Goal: Task Accomplishment & Management: Use online tool/utility

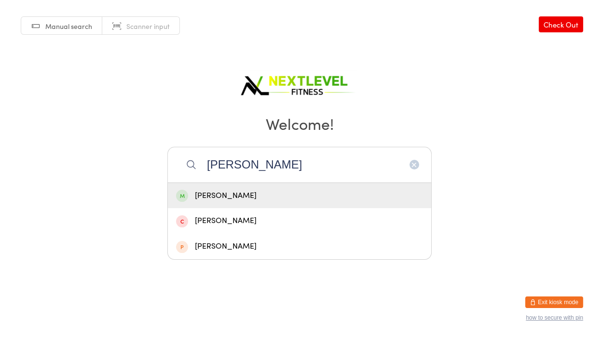
type input "[PERSON_NAME]"
click at [239, 195] on div "[PERSON_NAME]" at bounding box center [299, 195] width 247 height 13
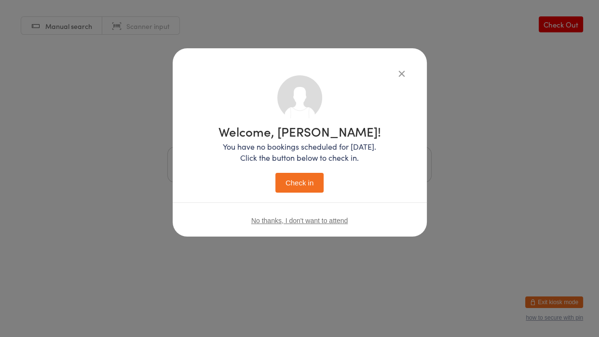
click at [287, 185] on button "Check in" at bounding box center [299, 183] width 48 height 20
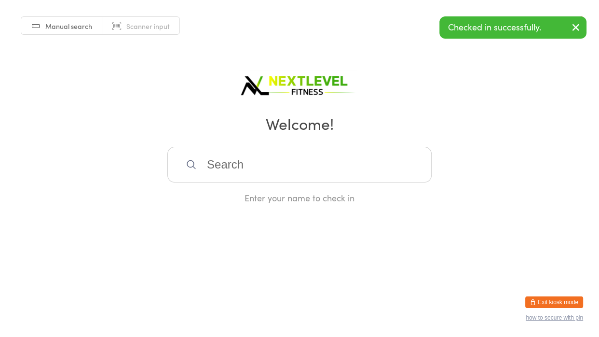
click at [217, 163] on input "search" at bounding box center [299, 165] width 264 height 36
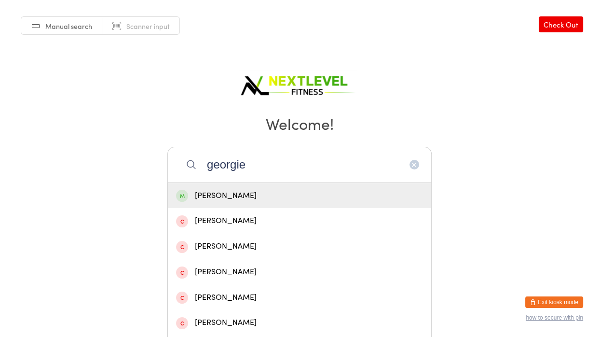
type input "georgie"
click at [218, 196] on div "[PERSON_NAME]" at bounding box center [299, 195] width 247 height 13
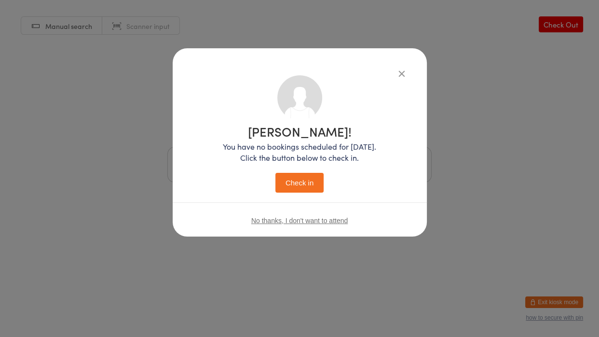
click at [299, 181] on button "Check in" at bounding box center [299, 183] width 48 height 20
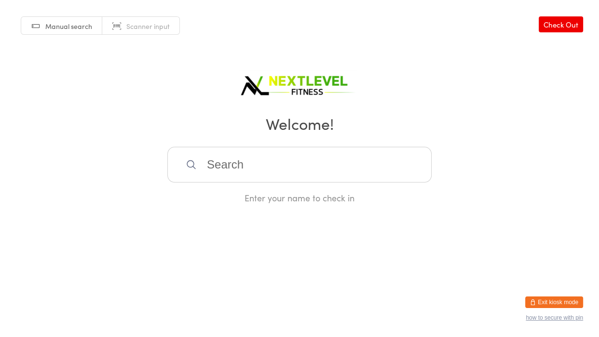
click at [210, 164] on input "search" at bounding box center [299, 165] width 264 height 36
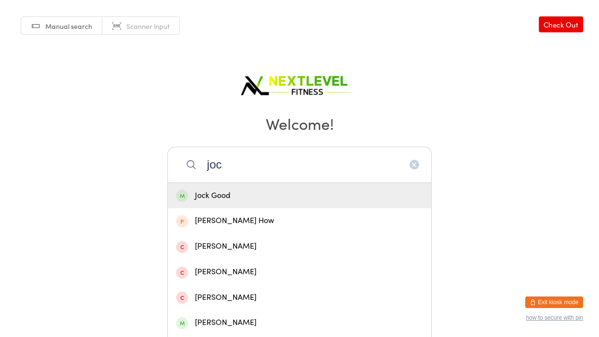
type input "joc"
click at [203, 195] on div "Jock Good" at bounding box center [299, 195] width 247 height 13
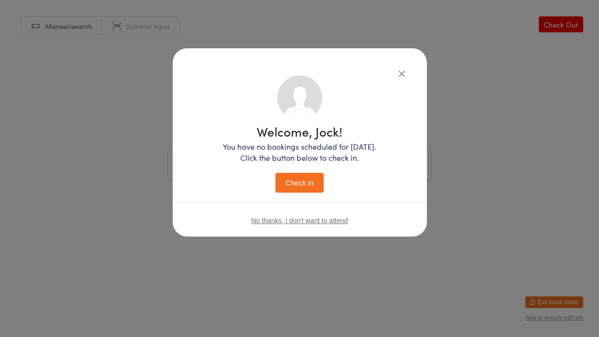
click at [297, 183] on button "Check in" at bounding box center [299, 183] width 48 height 20
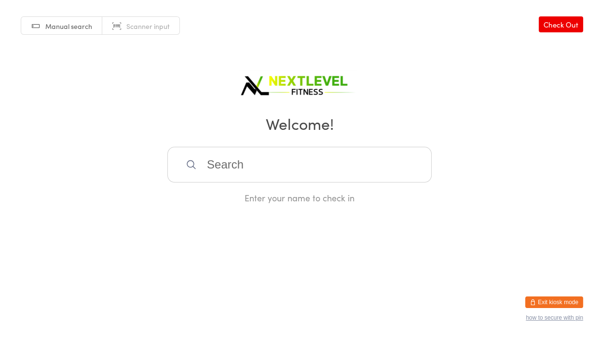
click at [226, 169] on input "search" at bounding box center [299, 165] width 264 height 36
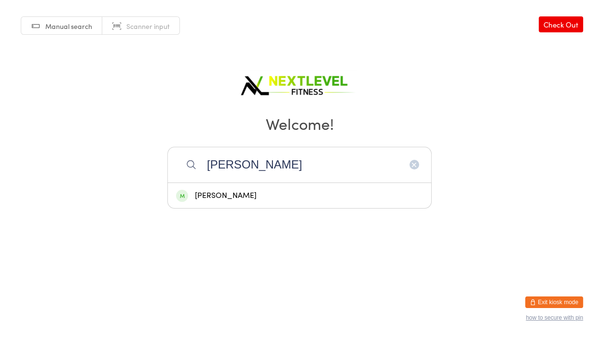
type input "[PERSON_NAME]"
click at [217, 194] on div "[PERSON_NAME]" at bounding box center [299, 195] width 247 height 13
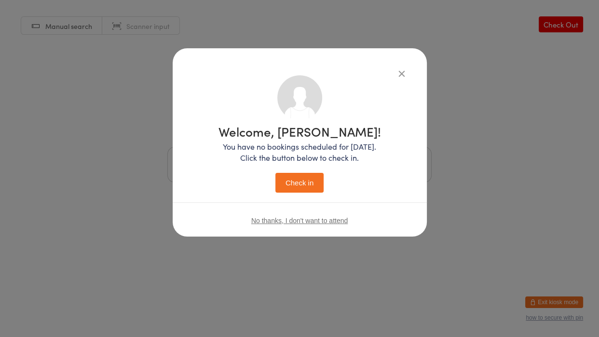
click at [290, 185] on button "Check in" at bounding box center [299, 183] width 48 height 20
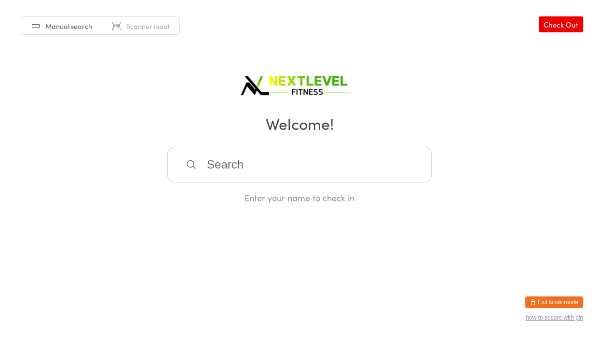
click at [248, 176] on input "search" at bounding box center [299, 165] width 264 height 36
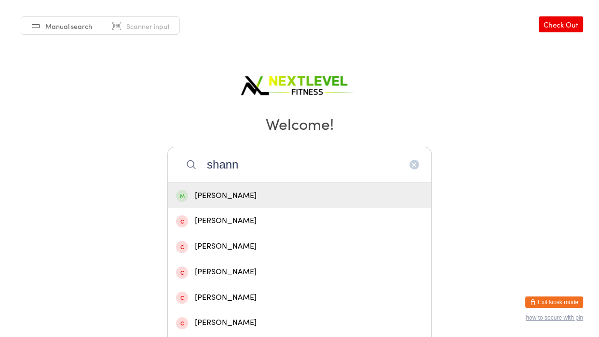
type input "shann"
click at [254, 197] on div "[PERSON_NAME]" at bounding box center [299, 195] width 247 height 13
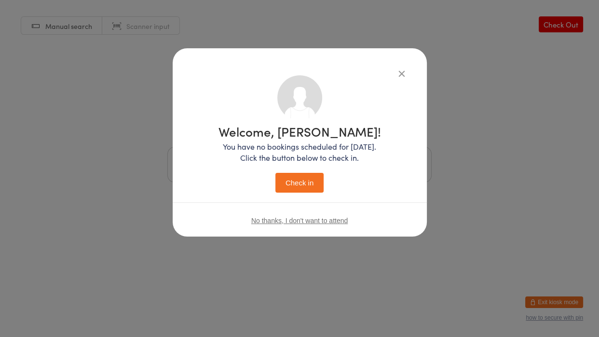
click at [284, 186] on button "Check in" at bounding box center [299, 183] width 48 height 20
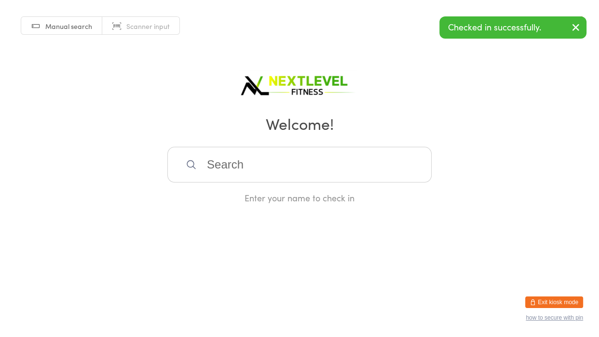
click at [272, 160] on input "search" at bounding box center [299, 165] width 264 height 36
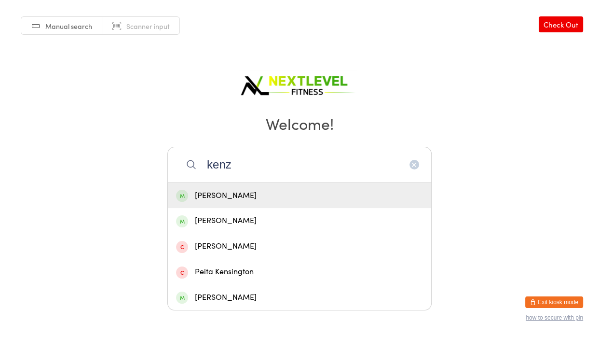
type input "kenz"
click at [248, 198] on div "[PERSON_NAME]" at bounding box center [299, 195] width 247 height 13
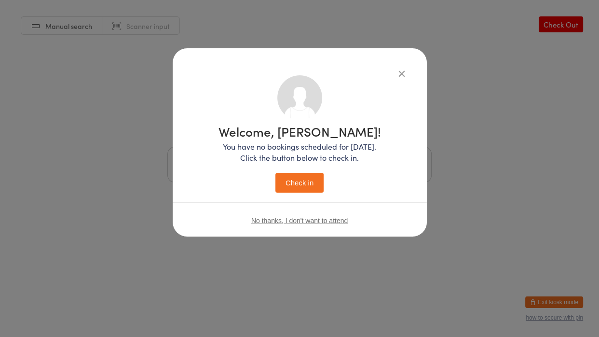
click at [290, 186] on button "Check in" at bounding box center [299, 183] width 48 height 20
